Goal: Task Accomplishment & Management: Use online tool/utility

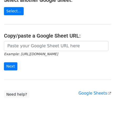
scroll to position [69, 0]
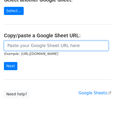
click at [16, 46] on input "url" at bounding box center [56, 46] width 104 height 10
paste input "https://docs.google.com/spreadsheets/d/1mcnLnasJn_k1i85O7lDRVL1LfSgvLRHuNSWMn_5…"
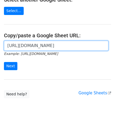
scroll to position [0, 114]
type input "https://docs.google.com/spreadsheets/d/1mcnLnasJn_k1i85O7lDRVL1LfSgvLRHuNSWMn_5…"
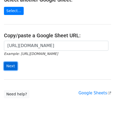
click at [12, 63] on input "Next" at bounding box center [10, 66] width 13 height 8
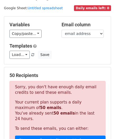
scroll to position [176, 0]
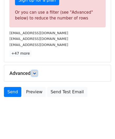
click at [36, 73] on icon at bounding box center [34, 73] width 3 height 3
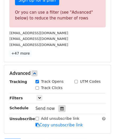
click at [60, 107] on icon at bounding box center [61, 109] width 3 height 4
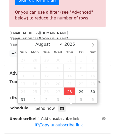
type input "[DATE] 12:00"
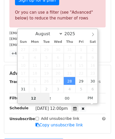
paste input "8"
type input "8"
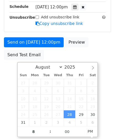
type input "[DATE] 20:00"
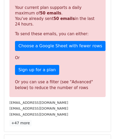
scroll to position [241, 0]
